Goal: Contribute content

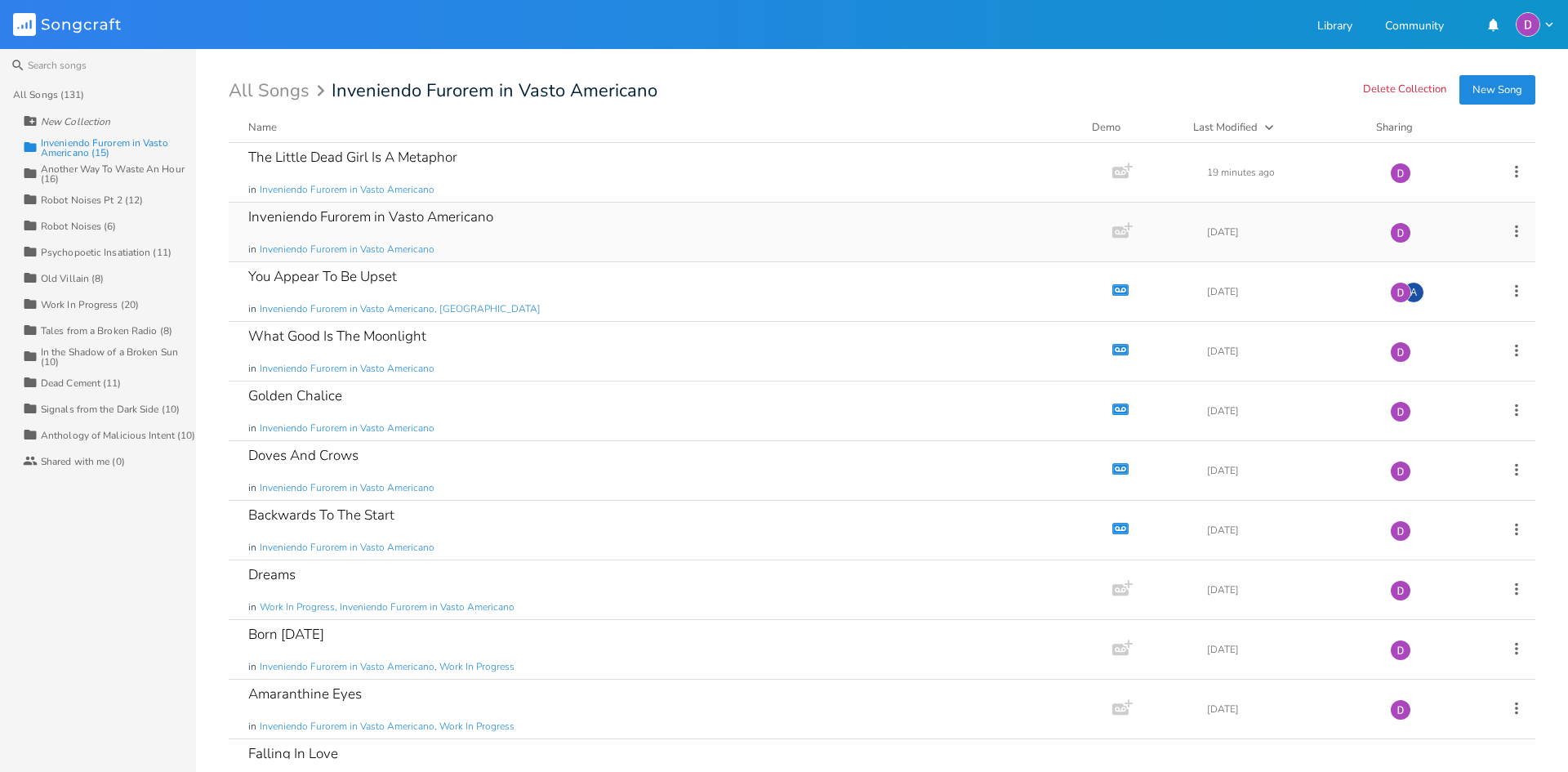
click at [572, 236] on div "Inveniendo Furorem in Vasto Americano in Inveniendo Furorem in Vasto Americano" at bounding box center [667, 232] width 838 height 59
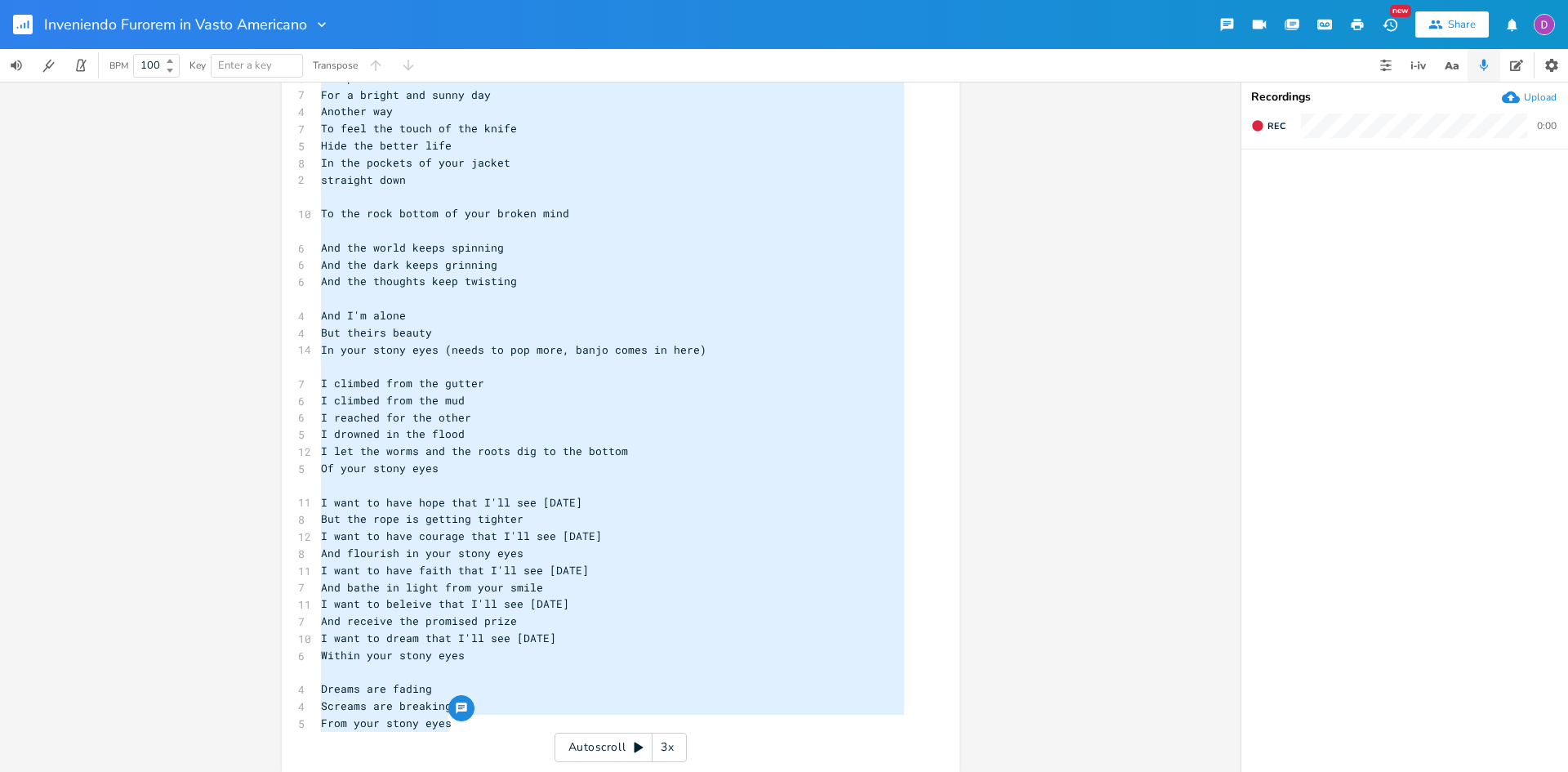
drag, startPoint x: 315, startPoint y: 147, endPoint x: 453, endPoint y: 724, distance: 593.3
click at [453, 724] on div "[Verse 1] 5 It's getting darker 4 Black as the moon 6 As the needle and spoon 3…" at bounding box center [613, 273] width 590 height 951
type textarea "It's getting darker Black as the moon As the needle and spoon The wretched Zomb…"
drag, startPoint x: 308, startPoint y: 18, endPoint x: 152, endPoint y: 21, distance: 156.0
click at [147, 21] on input "Inveniendo Furorem in Vasto Americano" at bounding box center [176, 24] width 267 height 15
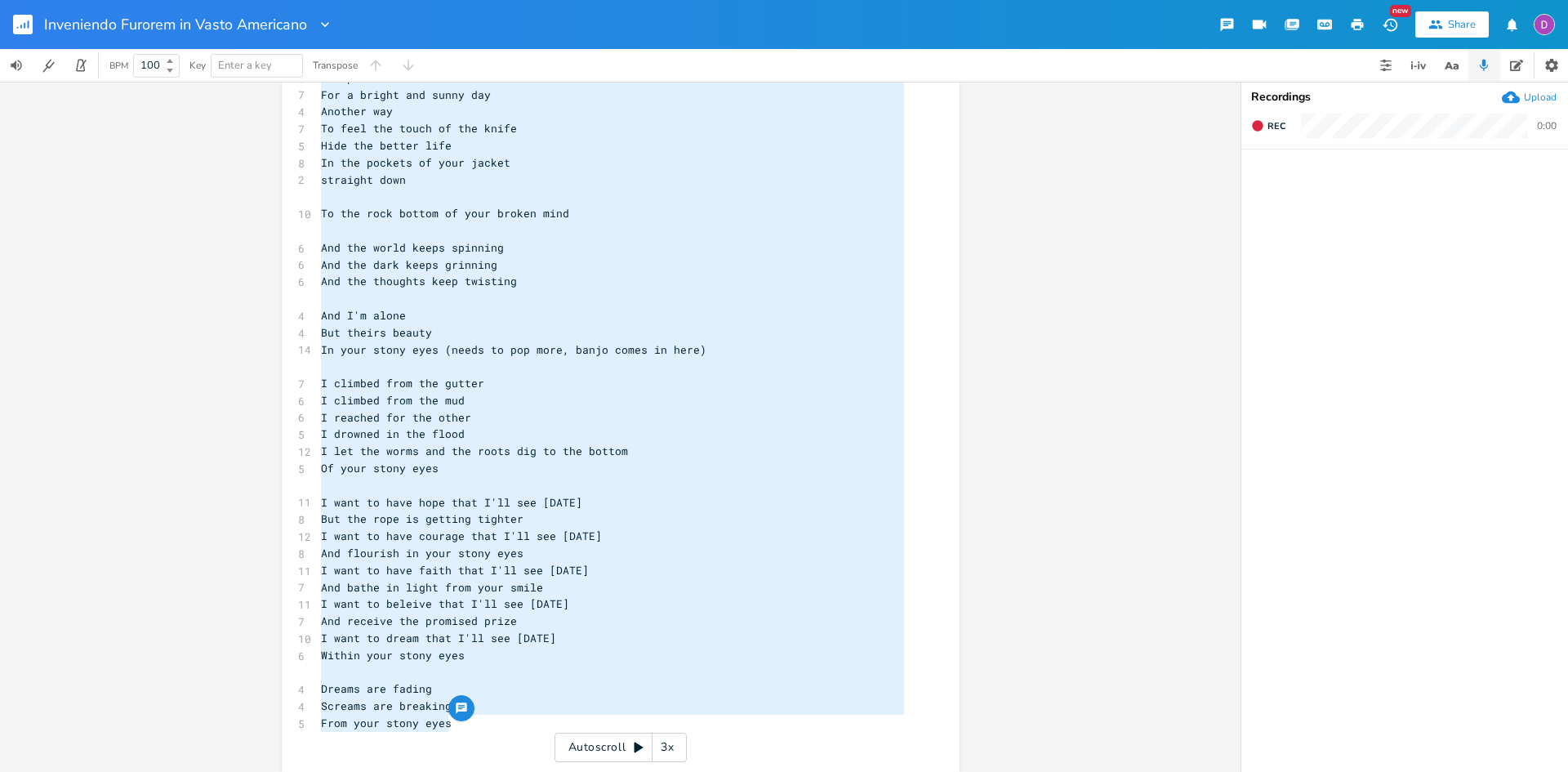
drag, startPoint x: 48, startPoint y: 20, endPoint x: 342, endPoint y: 18, distance: 294.0
click at [342, 18] on div "Inveniendo Furorem in Vasto Americano New Share" at bounding box center [784, 24] width 1568 height 49
click at [269, 23] on input "Inveniendo Furorem in Vasto Americano" at bounding box center [176, 24] width 267 height 15
click at [270, 23] on input "Inveniendo Furorem in Vasto Americano" at bounding box center [176, 24] width 267 height 15
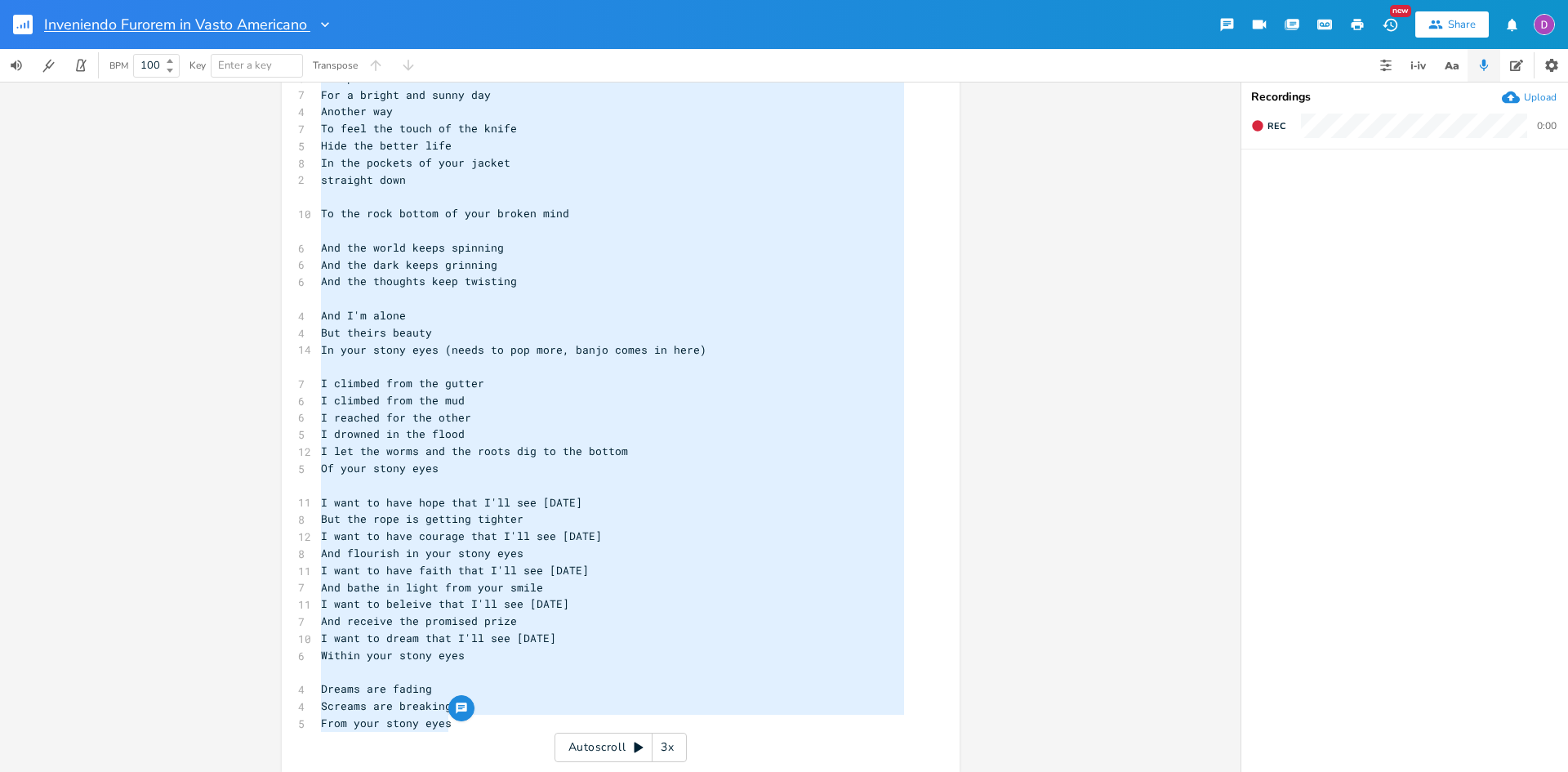
click at [291, 24] on input "Inveniendo Furorem in Vasto Americano" at bounding box center [176, 24] width 267 height 15
drag, startPoint x: 308, startPoint y: 25, endPoint x: 58, endPoint y: 20, distance: 250.0
click at [43, 16] on div "Back to Library Inveniendo Furorem in Vasto Americano" at bounding box center [167, 24] width 334 height 49
click at [70, 23] on input "Inveniendo Furorem in Vasto Americano" at bounding box center [176, 24] width 267 height 15
type input "Inveniendo Furorem in Vasto Americano"
